Goal: Transaction & Acquisition: Purchase product/service

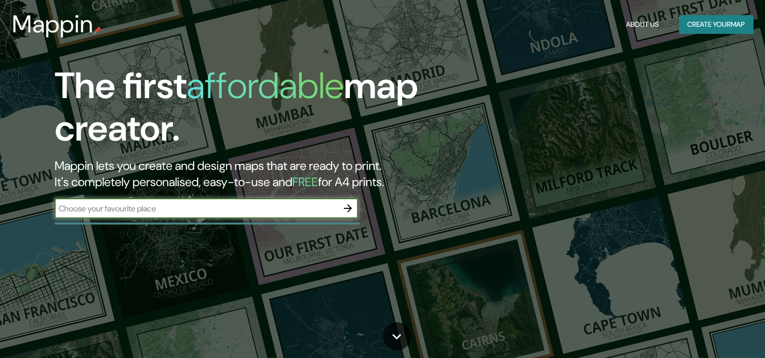
click at [236, 213] on input "text" at bounding box center [196, 209] width 283 height 12
type input "ENSENADA"
click at [342, 211] on icon "button" at bounding box center [348, 208] width 12 height 12
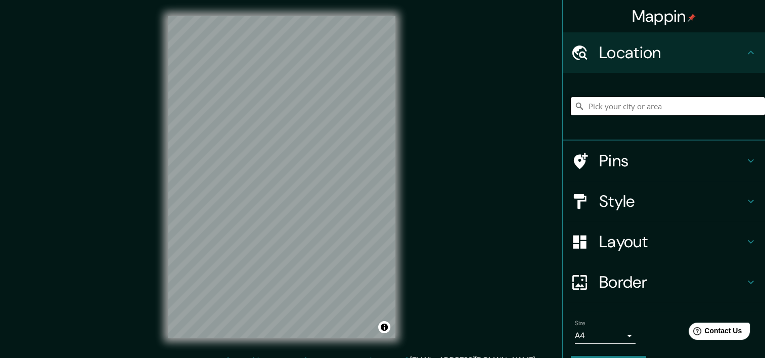
click at [630, 109] on input "Pick your city or area" at bounding box center [668, 106] width 194 height 18
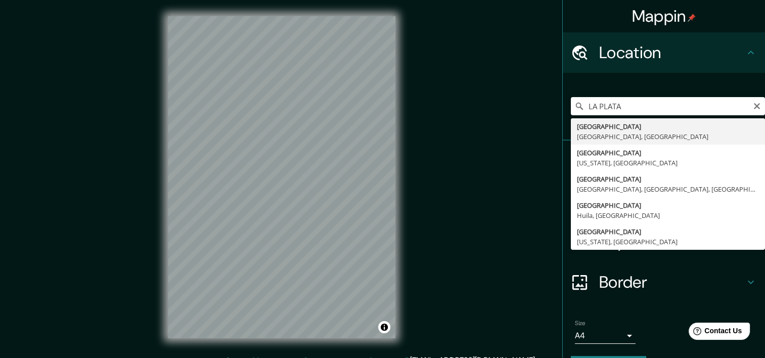
type input "[GEOGRAPHIC_DATA], [GEOGRAPHIC_DATA], [GEOGRAPHIC_DATA]"
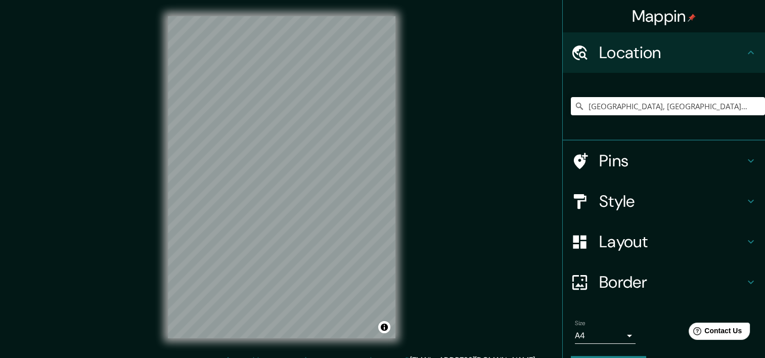
click at [623, 162] on h4 "Pins" at bounding box center [672, 161] width 146 height 20
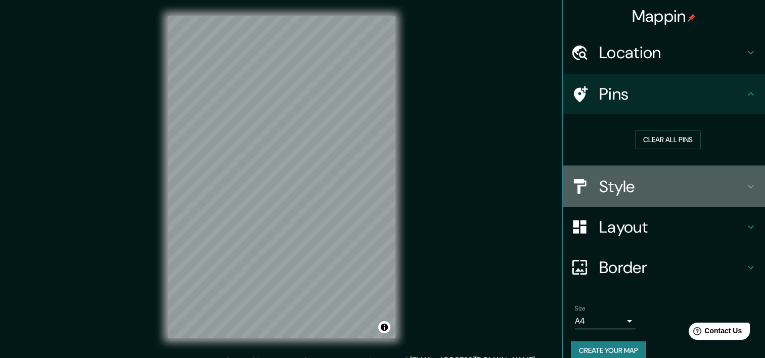
click at [642, 190] on h4 "Style" at bounding box center [672, 186] width 146 height 20
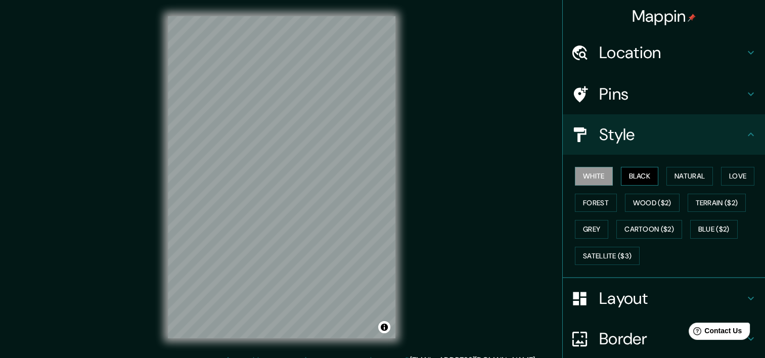
click at [636, 178] on button "Black" at bounding box center [640, 176] width 38 height 19
click at [666, 177] on button "Natural" at bounding box center [689, 176] width 47 height 19
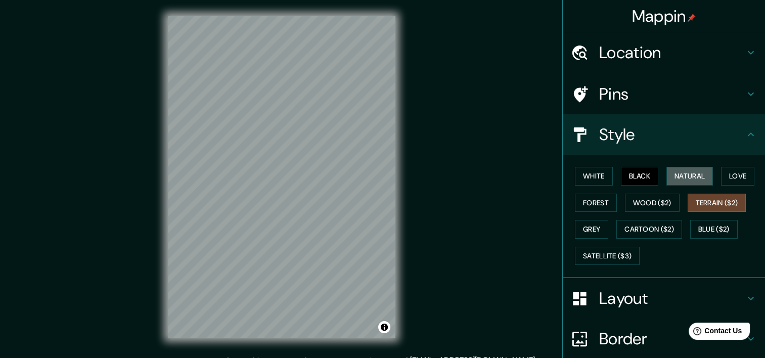
click at [726, 175] on button "Love" at bounding box center [737, 176] width 33 height 19
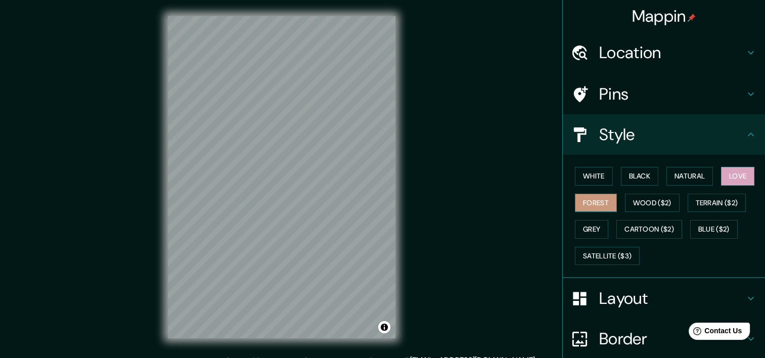
click at [581, 202] on button "Forest" at bounding box center [596, 203] width 42 height 19
click at [589, 227] on button "Grey" at bounding box center [591, 229] width 33 height 19
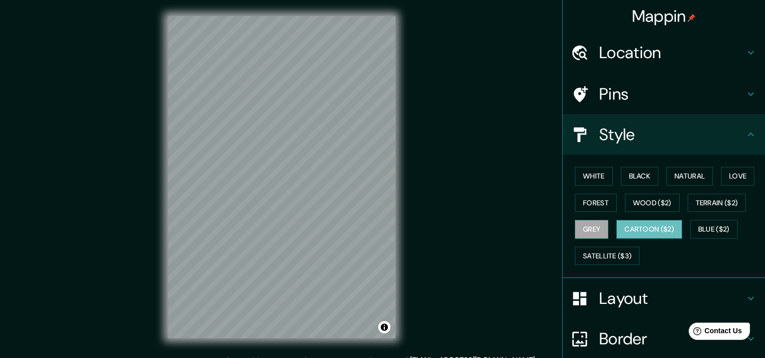
click at [621, 229] on button "Cartoon ($2)" at bounding box center [649, 229] width 66 height 19
click at [704, 223] on button "Blue ($2)" at bounding box center [714, 229] width 48 height 19
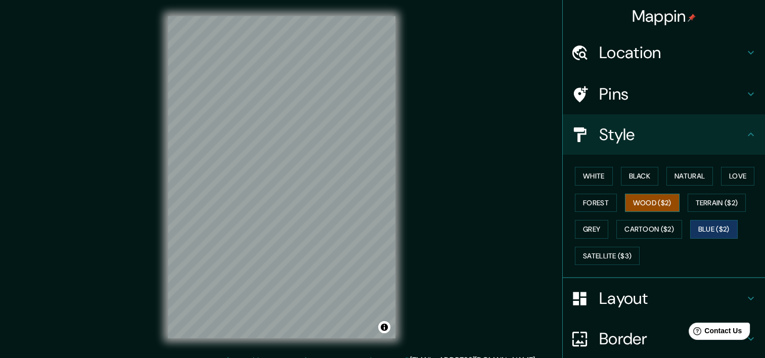
click at [705, 203] on button "Terrain ($2)" at bounding box center [717, 203] width 59 height 19
click at [655, 202] on button "Wood ($2)" at bounding box center [652, 203] width 55 height 19
click at [585, 227] on button "Grey" at bounding box center [591, 229] width 33 height 19
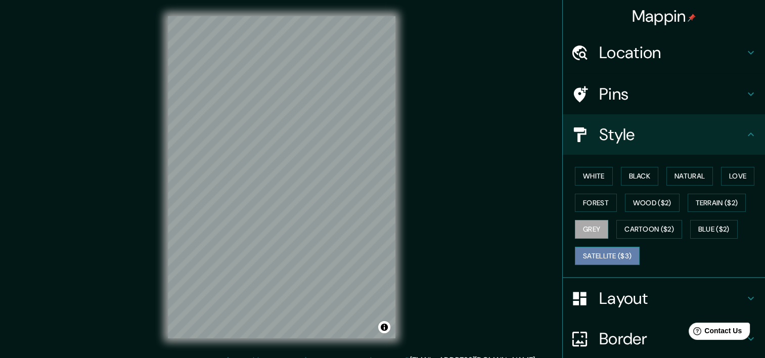
click at [591, 259] on button "Satellite ($3)" at bounding box center [607, 256] width 65 height 19
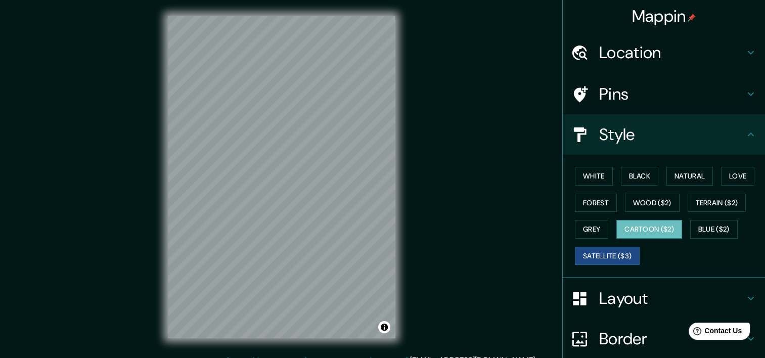
click at [657, 223] on button "Cartoon ($2)" at bounding box center [649, 229] width 66 height 19
click at [602, 199] on button "Forest" at bounding box center [596, 203] width 42 height 19
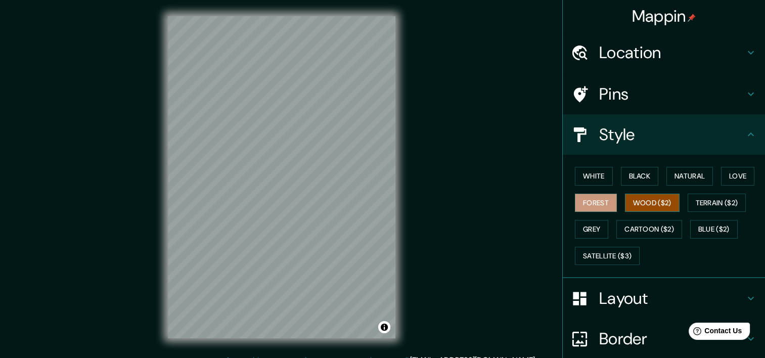
click at [634, 202] on button "Wood ($2)" at bounding box center [652, 203] width 55 height 19
click at [633, 178] on button "Black" at bounding box center [640, 176] width 38 height 19
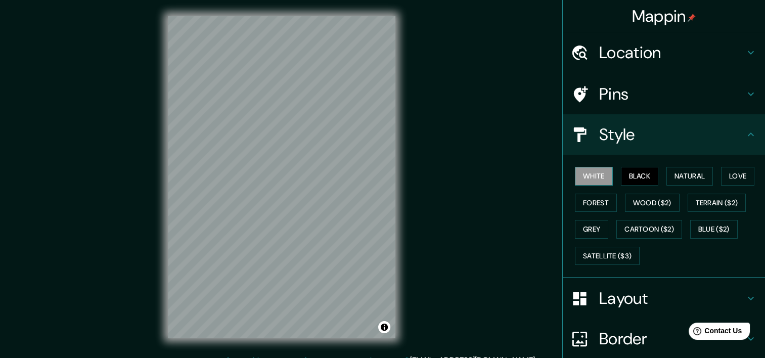
click at [593, 173] on button "White" at bounding box center [594, 176] width 38 height 19
click at [632, 171] on button "Black" at bounding box center [640, 176] width 38 height 19
click at [721, 173] on button "Love" at bounding box center [737, 176] width 33 height 19
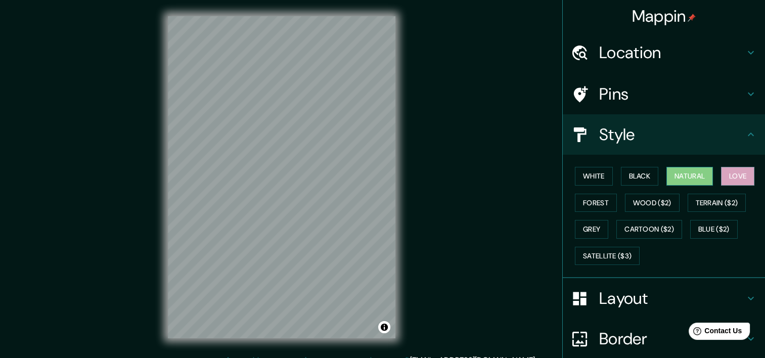
click at [680, 174] on button "Natural" at bounding box center [689, 176] width 47 height 19
drag, startPoint x: 646, startPoint y: 180, endPoint x: 639, endPoint y: 175, distance: 8.7
click at [645, 180] on button "Black" at bounding box center [640, 176] width 38 height 19
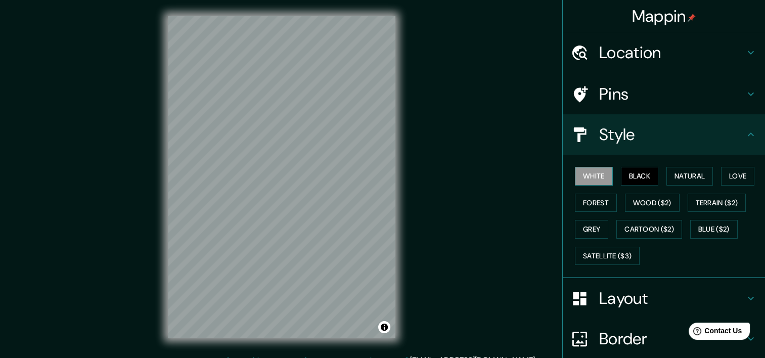
click at [589, 174] on button "White" at bounding box center [594, 176] width 38 height 19
click at [631, 176] on button "Black" at bounding box center [640, 176] width 38 height 19
click at [577, 188] on div "White Black Natural Love Forest Wood ($2) Terrain ($2) Grey Cartoon ($2) Blue (…" at bounding box center [668, 216] width 194 height 106
click at [575, 181] on button "White" at bounding box center [594, 176] width 38 height 19
click at [626, 187] on div "White Black Natural Love Forest Wood ($2) Terrain ($2) Grey Cartoon ($2) Blue (…" at bounding box center [668, 216] width 194 height 106
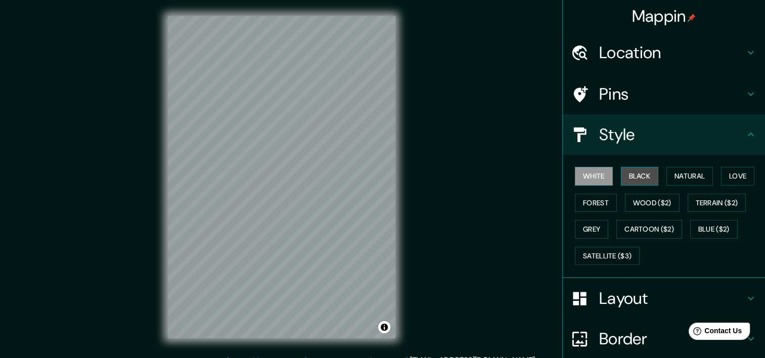
click at [637, 174] on button "Black" at bounding box center [640, 176] width 38 height 19
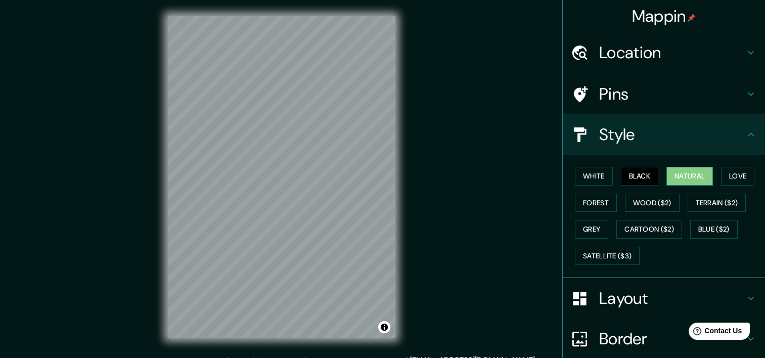
click at [672, 180] on button "Natural" at bounding box center [689, 176] width 47 height 19
click at [714, 176] on div "White Black Natural Love Forest Wood ($2) Terrain ($2) Grey Cartoon ($2) Blue (…" at bounding box center [668, 216] width 194 height 106
click at [725, 184] on button "Love" at bounding box center [737, 176] width 33 height 19
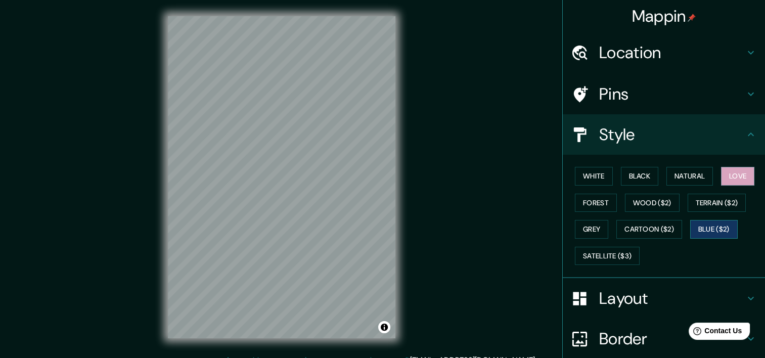
click at [705, 229] on button "Blue ($2)" at bounding box center [714, 229] width 48 height 19
click at [623, 252] on button "Satellite ($3)" at bounding box center [607, 256] width 65 height 19
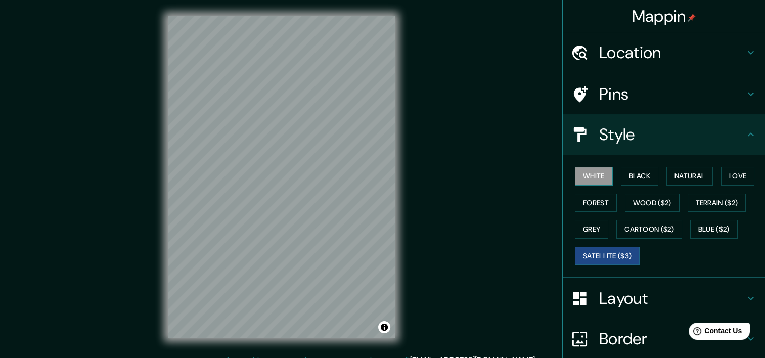
click at [581, 178] on button "White" at bounding box center [594, 176] width 38 height 19
click at [652, 248] on div "White Black Natural Love Forest Wood ($2) Terrain ($2) Grey Cartoon ($2) Blue (…" at bounding box center [668, 216] width 194 height 106
click at [607, 255] on button "Satellite ($3)" at bounding box center [607, 256] width 65 height 19
